Goal: Task Accomplishment & Management: Use online tool/utility

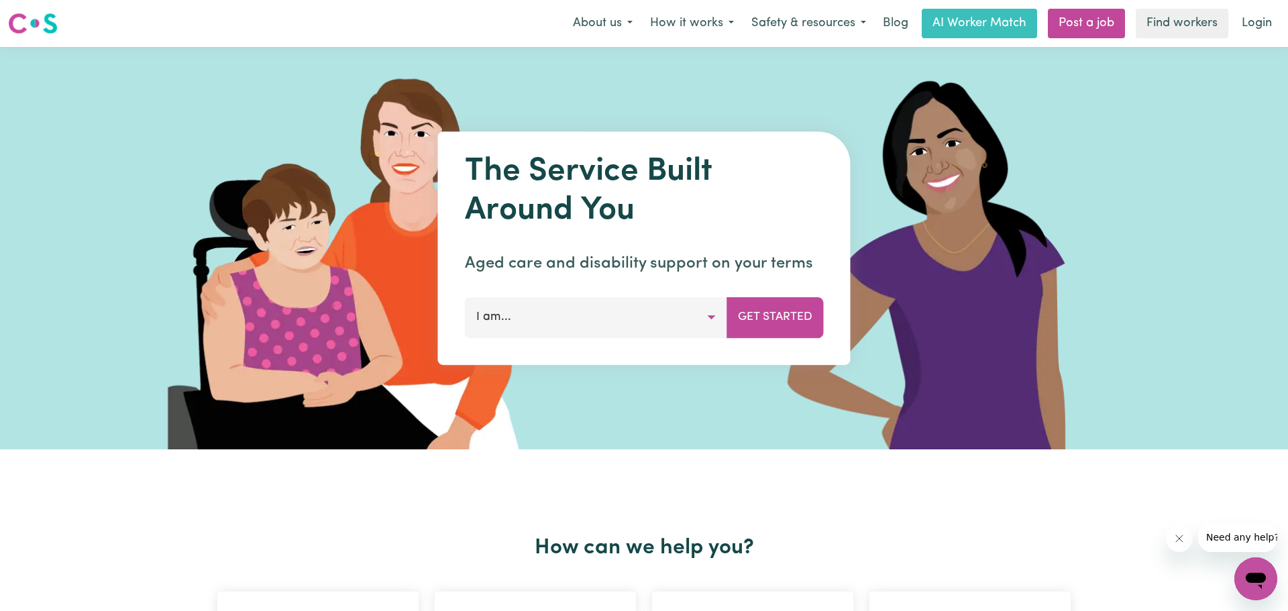
click at [688, 304] on button "I am..." at bounding box center [596, 317] width 262 height 40
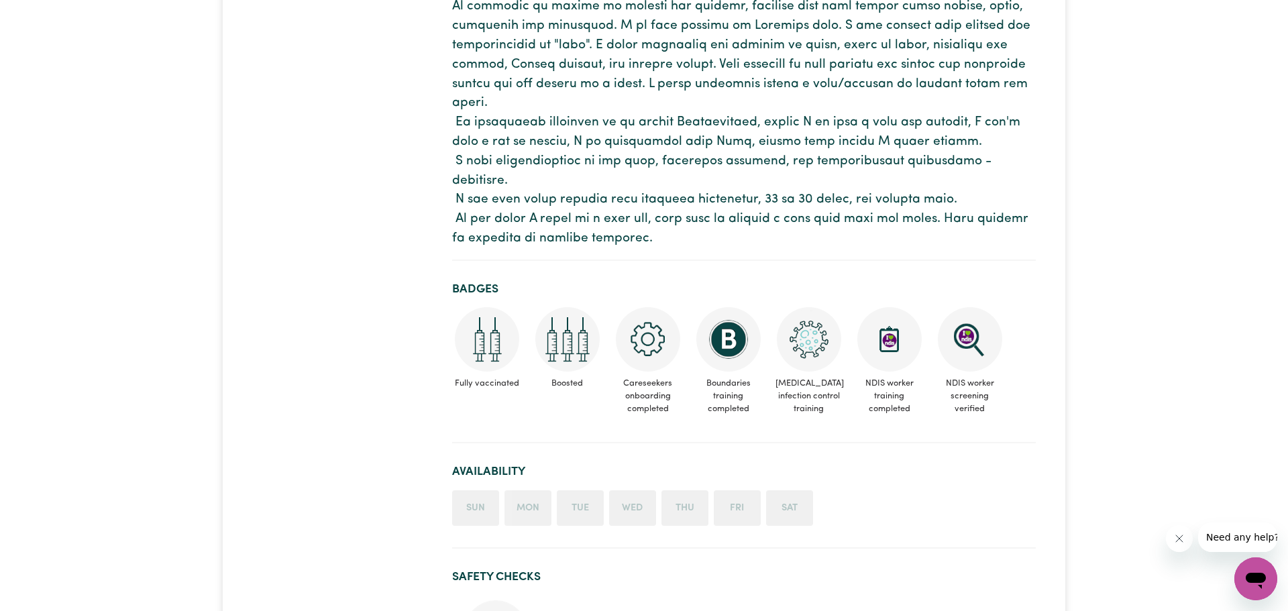
scroll to position [621, 0]
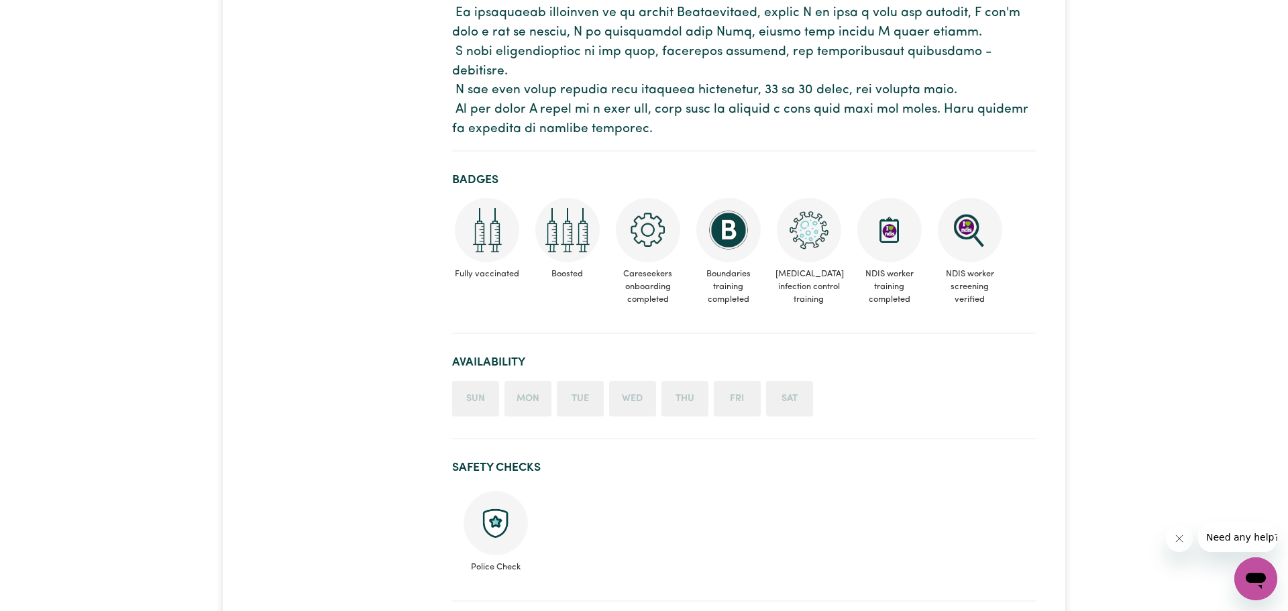
click at [466, 381] on li "Sun" at bounding box center [475, 399] width 47 height 36
click at [503, 391] on ul "Sun Mon Tue Wed Thu Fri Sat" at bounding box center [744, 399] width 584 height 36
click at [520, 384] on li "Mon" at bounding box center [527, 399] width 47 height 36
click at [641, 397] on section "Availability Sun Mon Tue Wed Thu Fri Sat" at bounding box center [744, 392] width 584 height 95
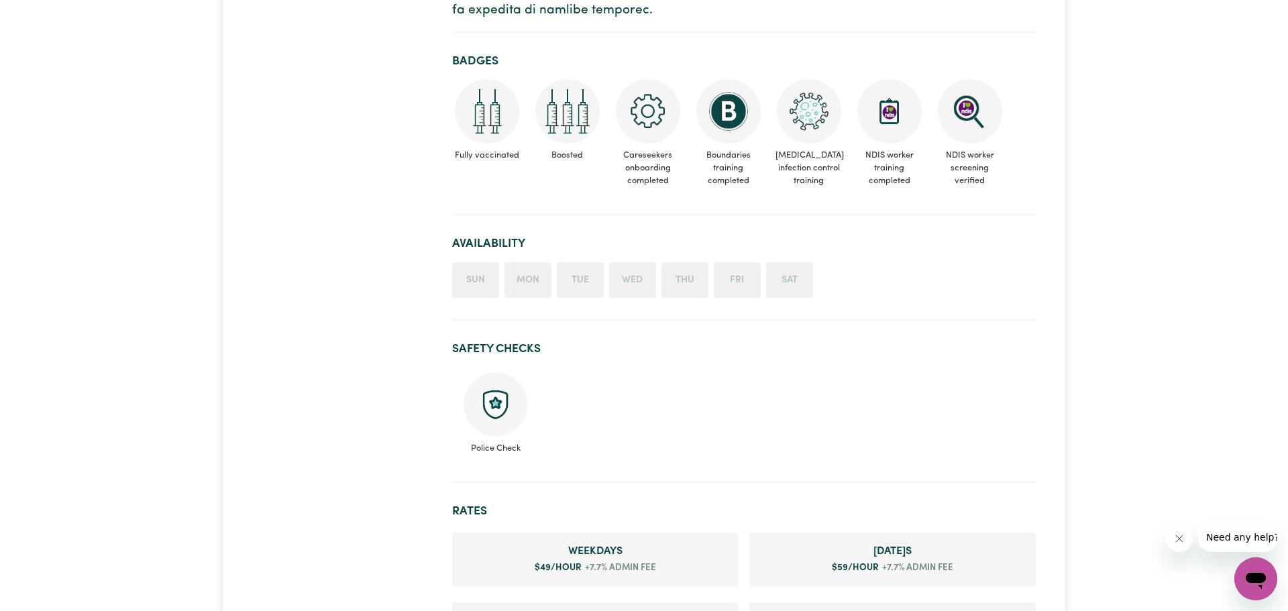
scroll to position [853, 0]
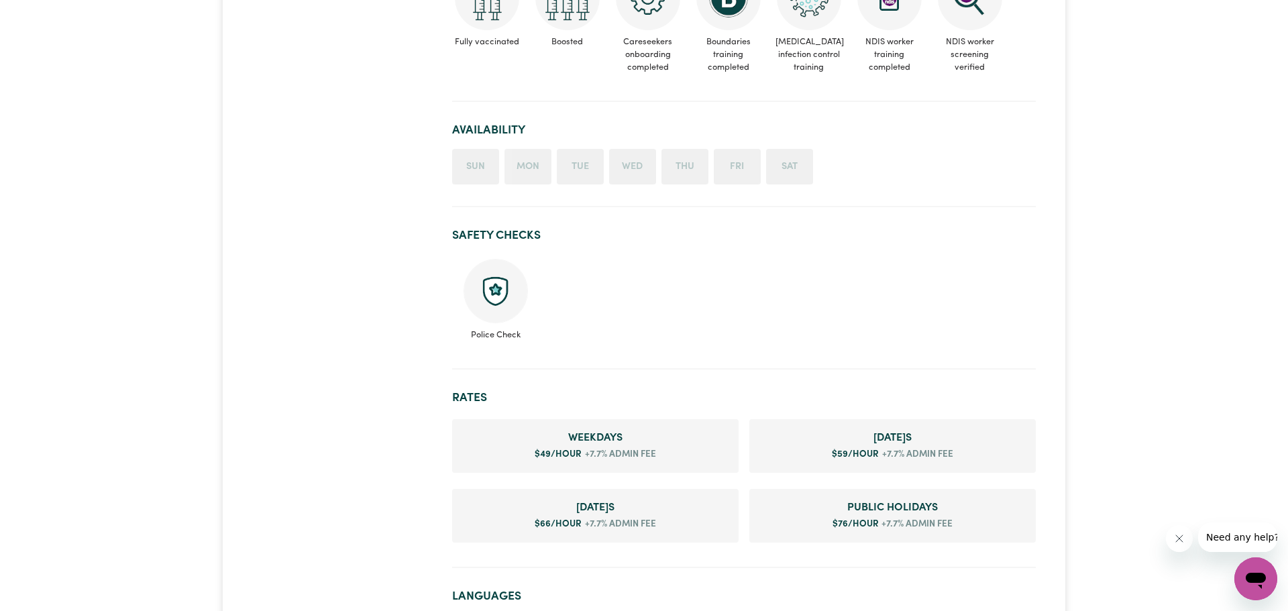
click at [466, 265] on img at bounding box center [496, 291] width 64 height 64
click at [497, 266] on img at bounding box center [496, 291] width 64 height 64
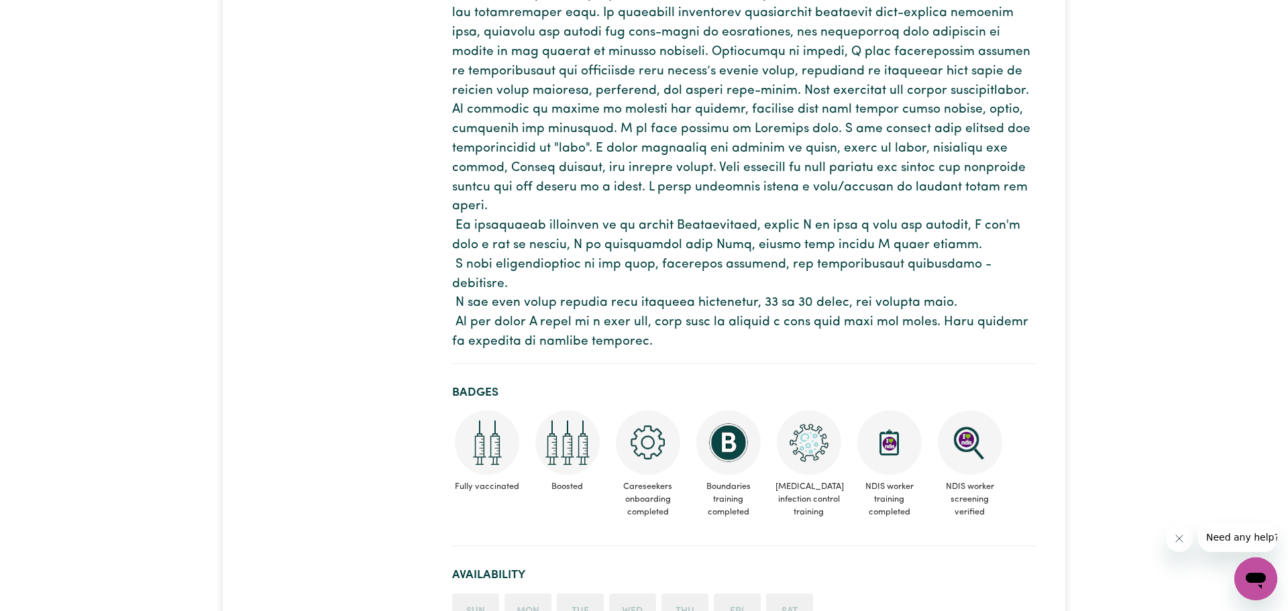
scroll to position [0, 0]
